Goal: Contribute content

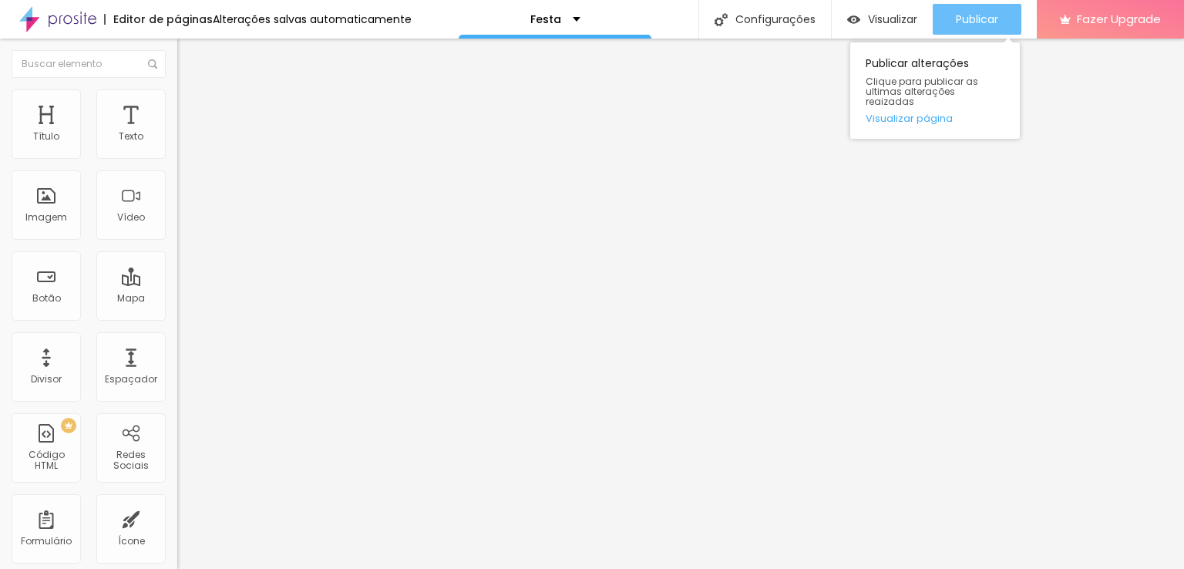
click at [990, 25] on span "Publicar" at bounding box center [977, 19] width 42 height 12
